Goal: Task Accomplishment & Management: Use online tool/utility

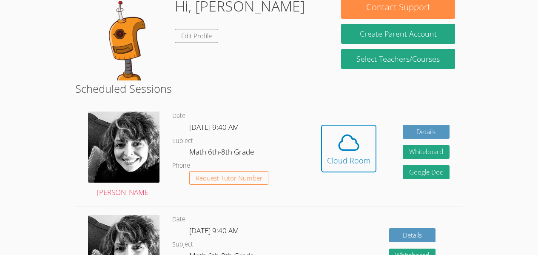
scroll to position [148, 0]
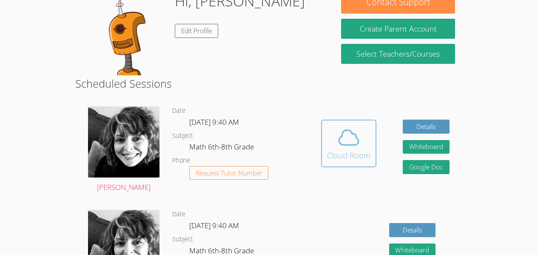
click at [333, 138] on span at bounding box center [348, 137] width 43 height 24
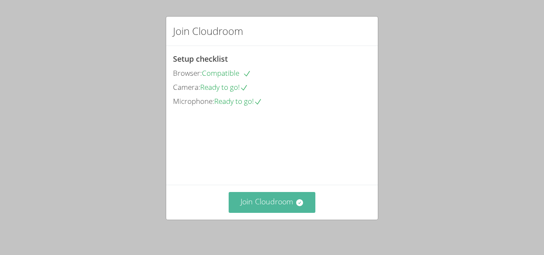
click at [294, 211] on button "Join Cloudroom" at bounding box center [272, 202] width 87 height 21
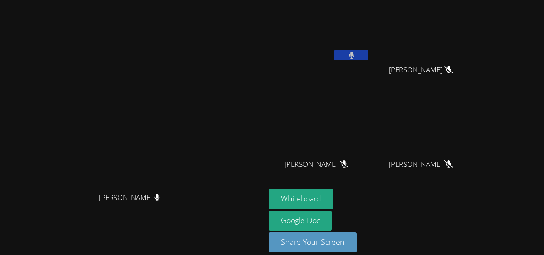
click at [354, 55] on icon at bounding box center [351, 54] width 5 height 7
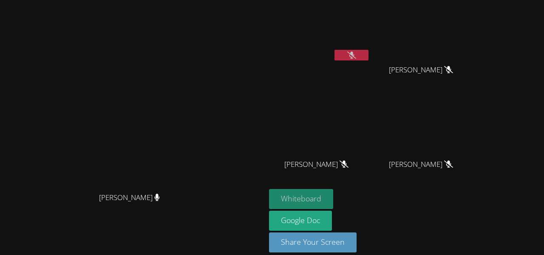
click at [333, 191] on button "Whiteboard" at bounding box center [301, 199] width 64 height 20
click at [370, 49] on video at bounding box center [319, 31] width 101 height 57
click at [356, 56] on icon at bounding box center [351, 54] width 9 height 7
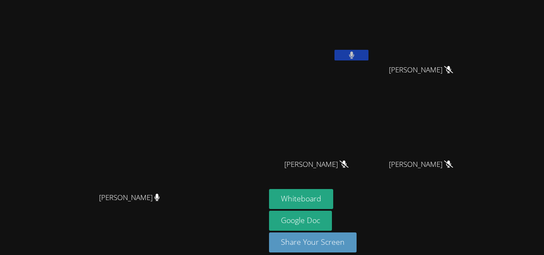
click at [369, 60] on button at bounding box center [352, 55] width 34 height 11
click at [368, 26] on video at bounding box center [319, 31] width 101 height 57
click at [369, 29] on video at bounding box center [319, 31] width 101 height 57
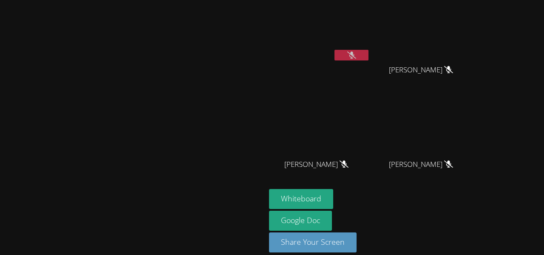
click at [365, 31] on video at bounding box center [319, 31] width 101 height 57
